Goal: Task Accomplishment & Management: Use online tool/utility

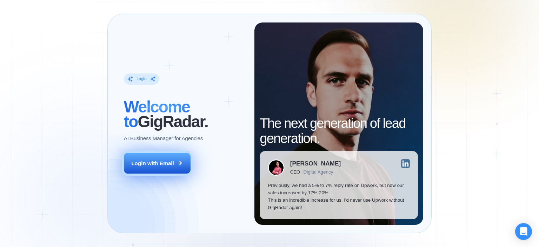
click at [174, 163] on button "Login with Email" at bounding box center [157, 163] width 67 height 21
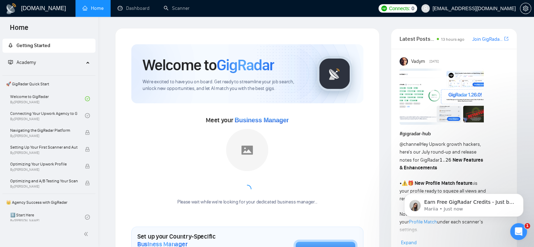
click at [172, 7] on link "Scanner" at bounding box center [176, 8] width 26 height 6
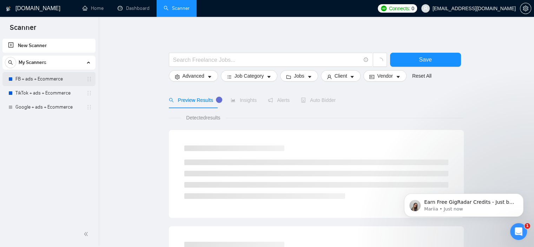
click at [68, 80] on link "FB + ads + Ecommerce" at bounding box center [48, 79] width 67 height 14
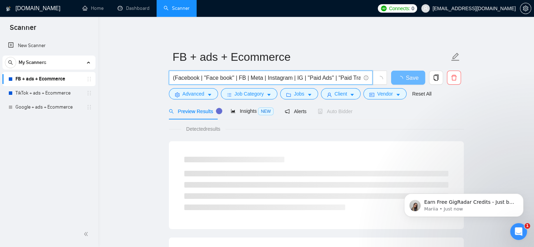
click at [235, 77] on input "(Facebook | "Face book" | FB | Meta | Instagram | IG | "Paid Ads" | "Paid Traff…" at bounding box center [266, 77] width 187 height 9
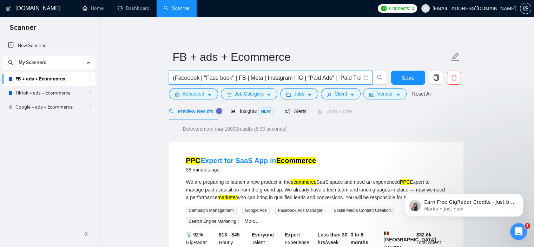
click at [341, 80] on input "(Facebook | "Face book" | FB | Meta | Instagram | IG | "Paid Ads" | "Paid Traff…" at bounding box center [266, 77] width 187 height 9
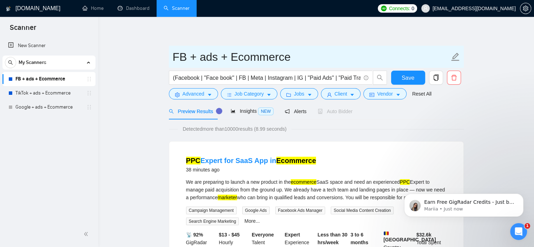
drag, startPoint x: 301, startPoint y: 53, endPoint x: 143, endPoint y: 73, distance: 159.1
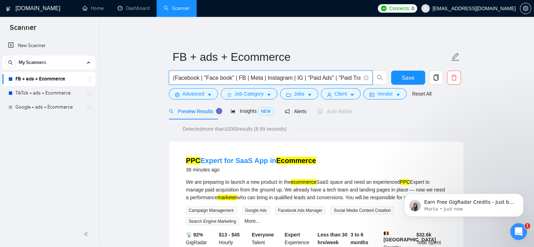
click at [338, 79] on input "(Facebook | "Face book" | FB | Meta | Instagram | IG | "Paid Ads" | "Paid Traff…" at bounding box center [266, 77] width 187 height 9
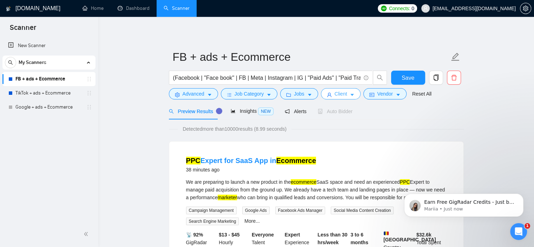
click at [340, 92] on span "Client" at bounding box center [340, 94] width 13 height 8
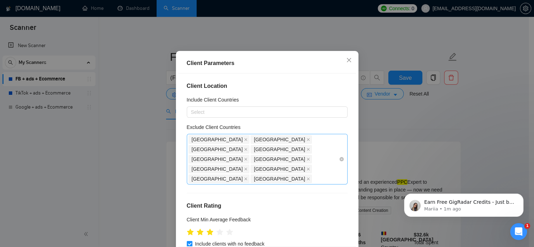
scroll to position [16, 0]
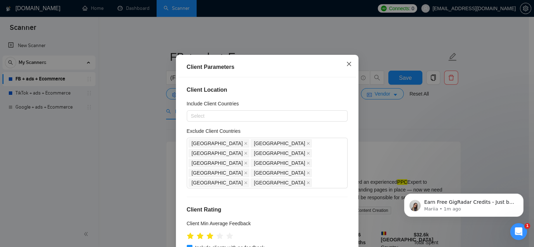
click at [345, 61] on span "Close" at bounding box center [348, 64] width 19 height 19
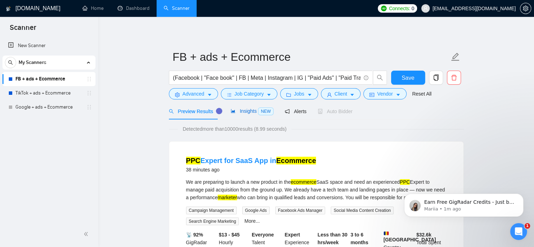
click at [253, 115] on div "Insights NEW" at bounding box center [252, 111] width 43 height 8
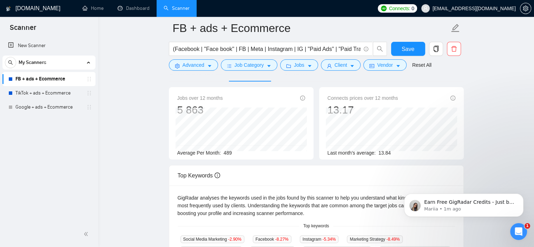
scroll to position [44, 0]
